Goal: Information Seeking & Learning: Learn about a topic

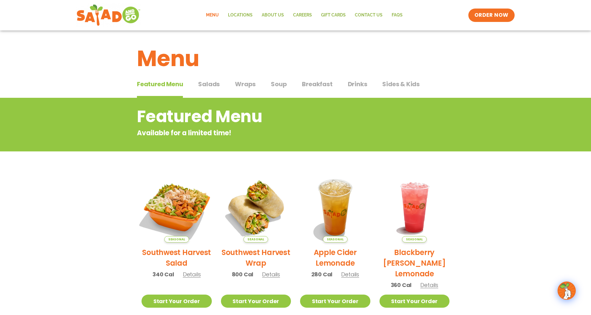
click at [183, 209] on img at bounding box center [176, 207] width 82 height 82
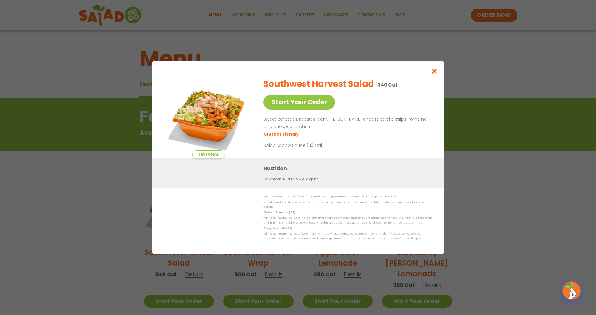
click at [294, 182] on link "Download Nutrition & Allergens" at bounding box center [290, 179] width 55 height 6
click at [435, 74] on icon "Close modal" at bounding box center [434, 71] width 8 height 6
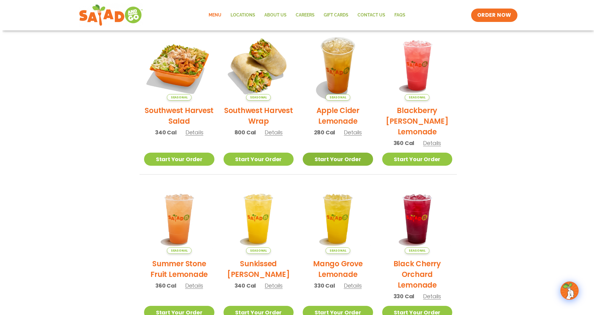
scroll to position [83, 0]
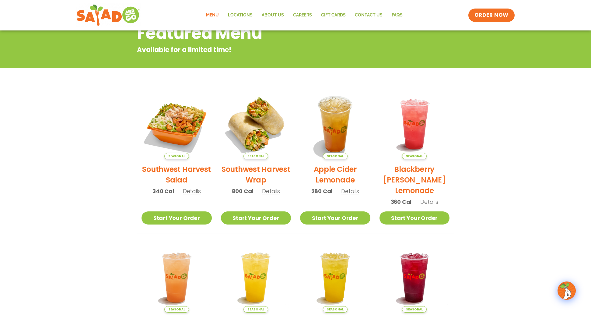
click at [188, 192] on span "Details" at bounding box center [192, 191] width 18 height 8
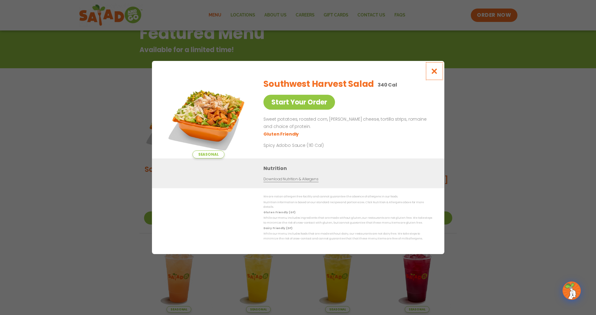
click at [433, 74] on icon "Close modal" at bounding box center [434, 71] width 8 height 6
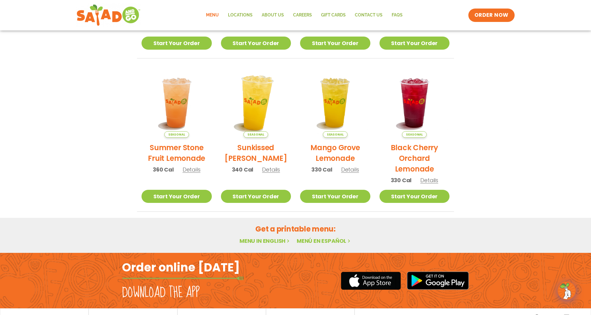
scroll to position [0, 0]
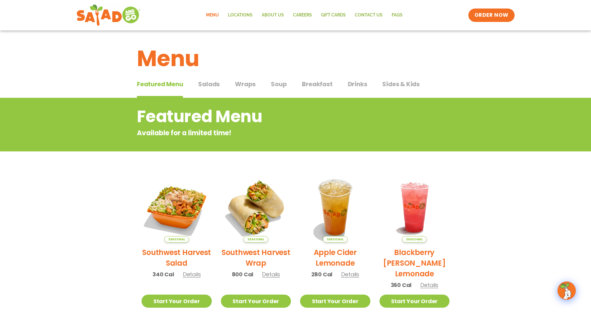
click at [215, 86] on span "Salads" at bounding box center [209, 83] width 22 height 9
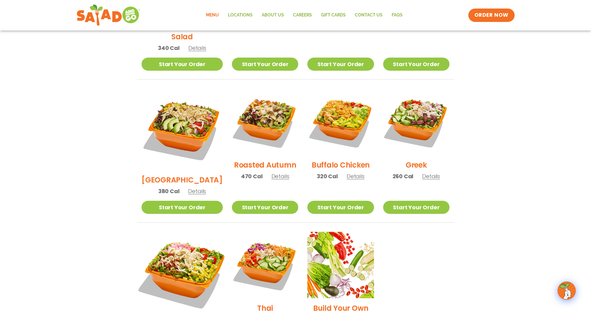
scroll to position [271, 0]
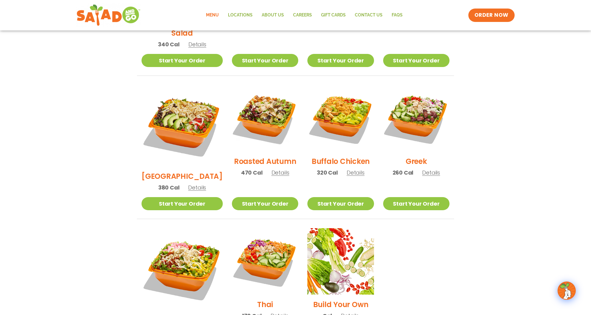
click at [273, 169] on span "Details" at bounding box center [280, 173] width 18 height 8
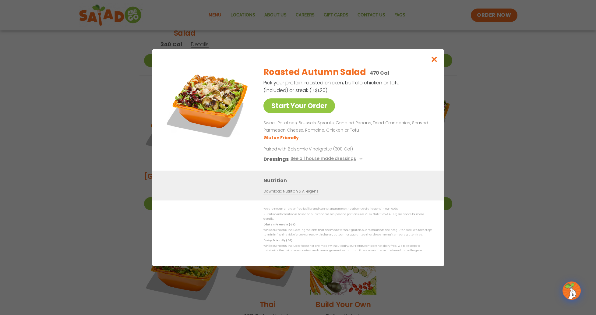
click at [270, 194] on link "Download Nutrition & Allergens" at bounding box center [290, 191] width 55 height 6
click at [437, 62] on icon "Close modal" at bounding box center [434, 59] width 8 height 6
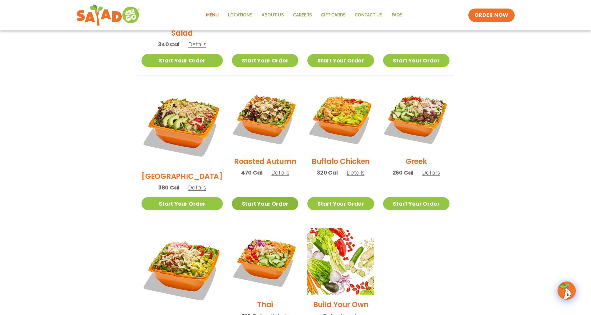
click at [258, 197] on link "Start Your Order" at bounding box center [265, 203] width 66 height 13
